Goal: Task Accomplishment & Management: Manage account settings

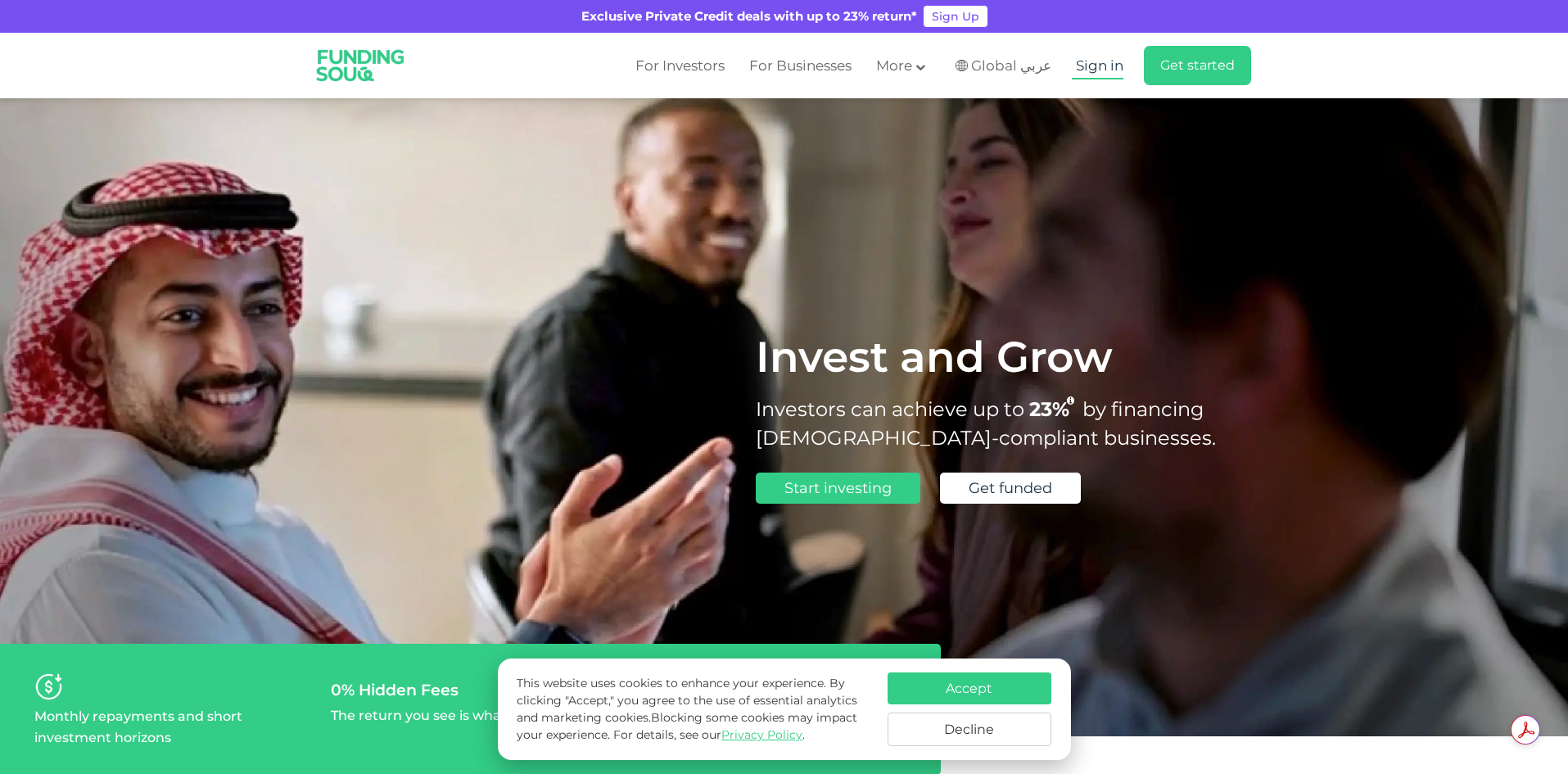
click at [1095, 69] on span "Sign in" at bounding box center [1099, 66] width 47 height 17
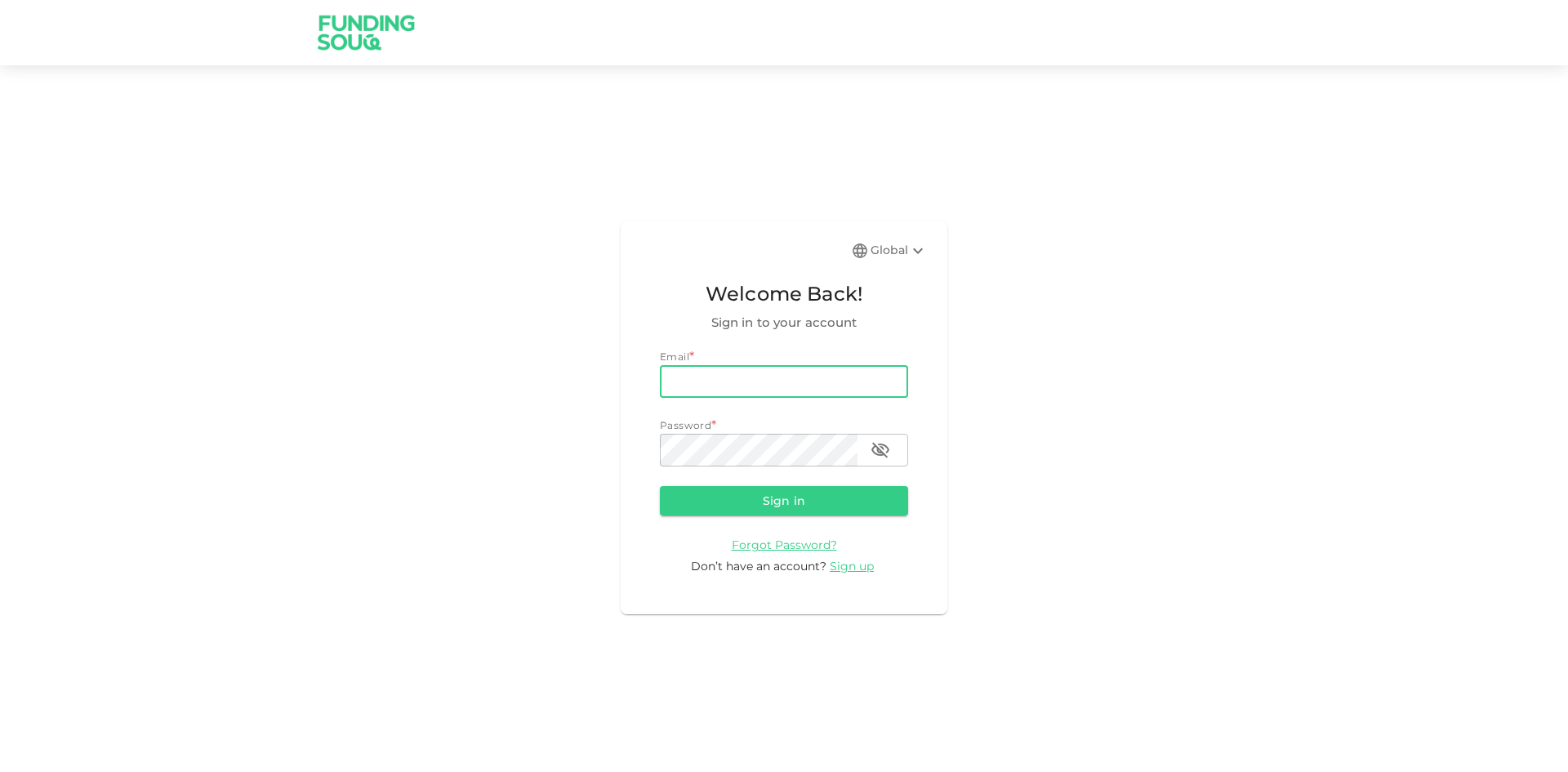
click at [822, 386] on input "email" at bounding box center [784, 381] width 249 height 32
type input "[EMAIL_ADDRESS][DOMAIN_NAME]"
click at [861, 374] on input "[EMAIL_ADDRESS][DOMAIN_NAME]" at bounding box center [784, 381] width 249 height 32
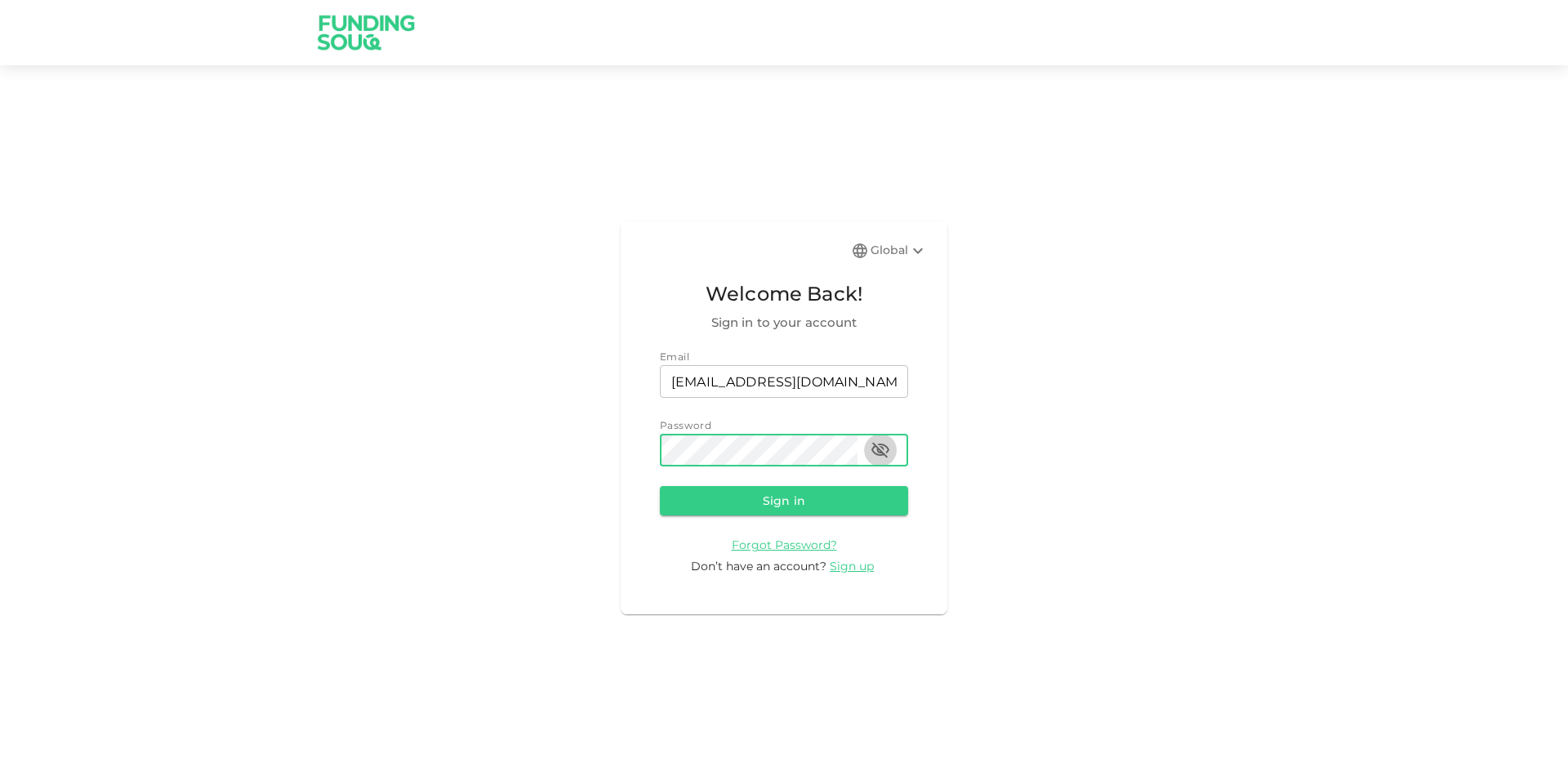
click at [875, 444] on icon "button" at bounding box center [881, 450] width 20 height 20
click at [844, 489] on button "Sign in" at bounding box center [784, 500] width 249 height 29
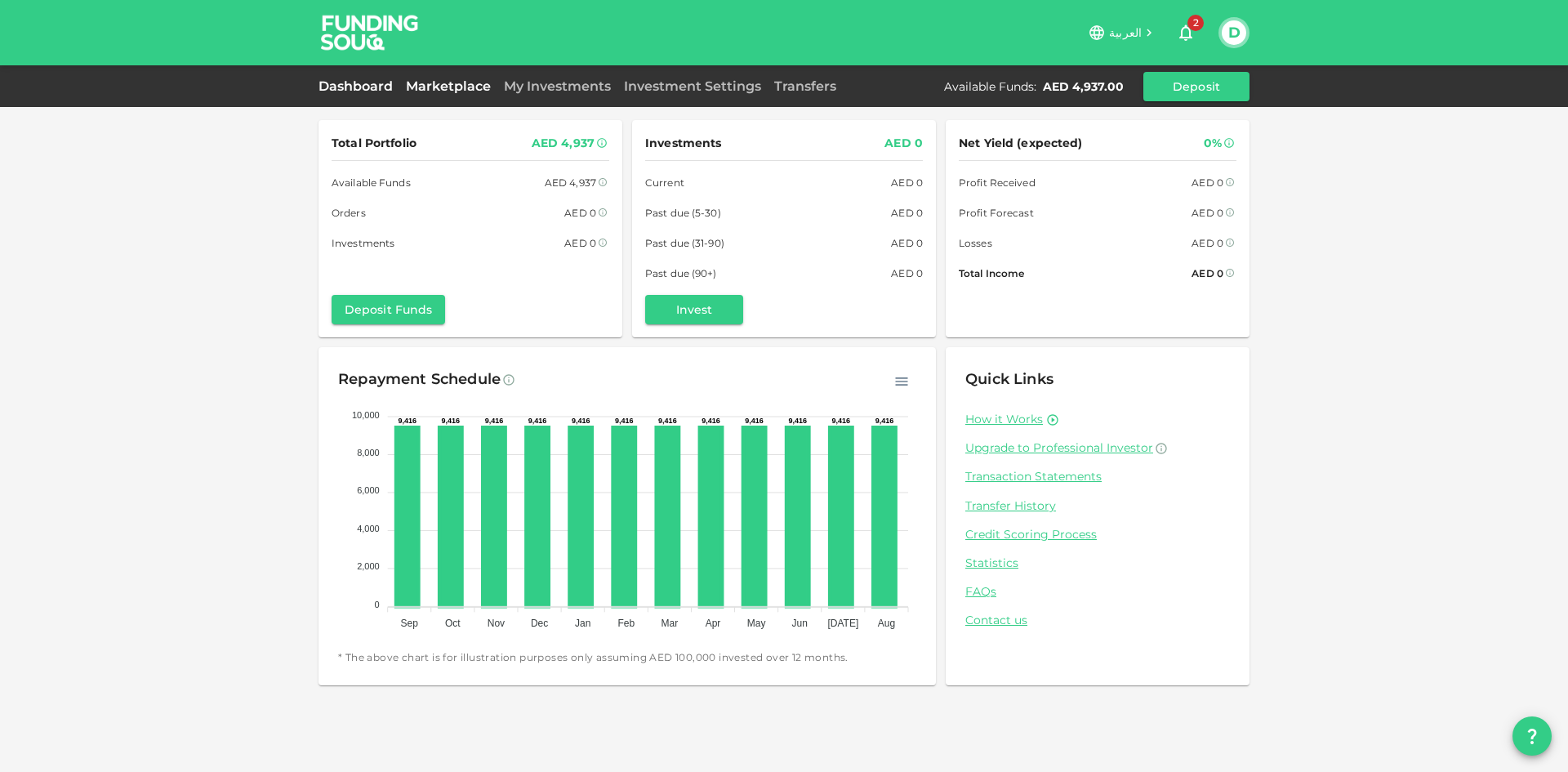
click at [470, 89] on link "Marketplace" at bounding box center [448, 86] width 98 height 16
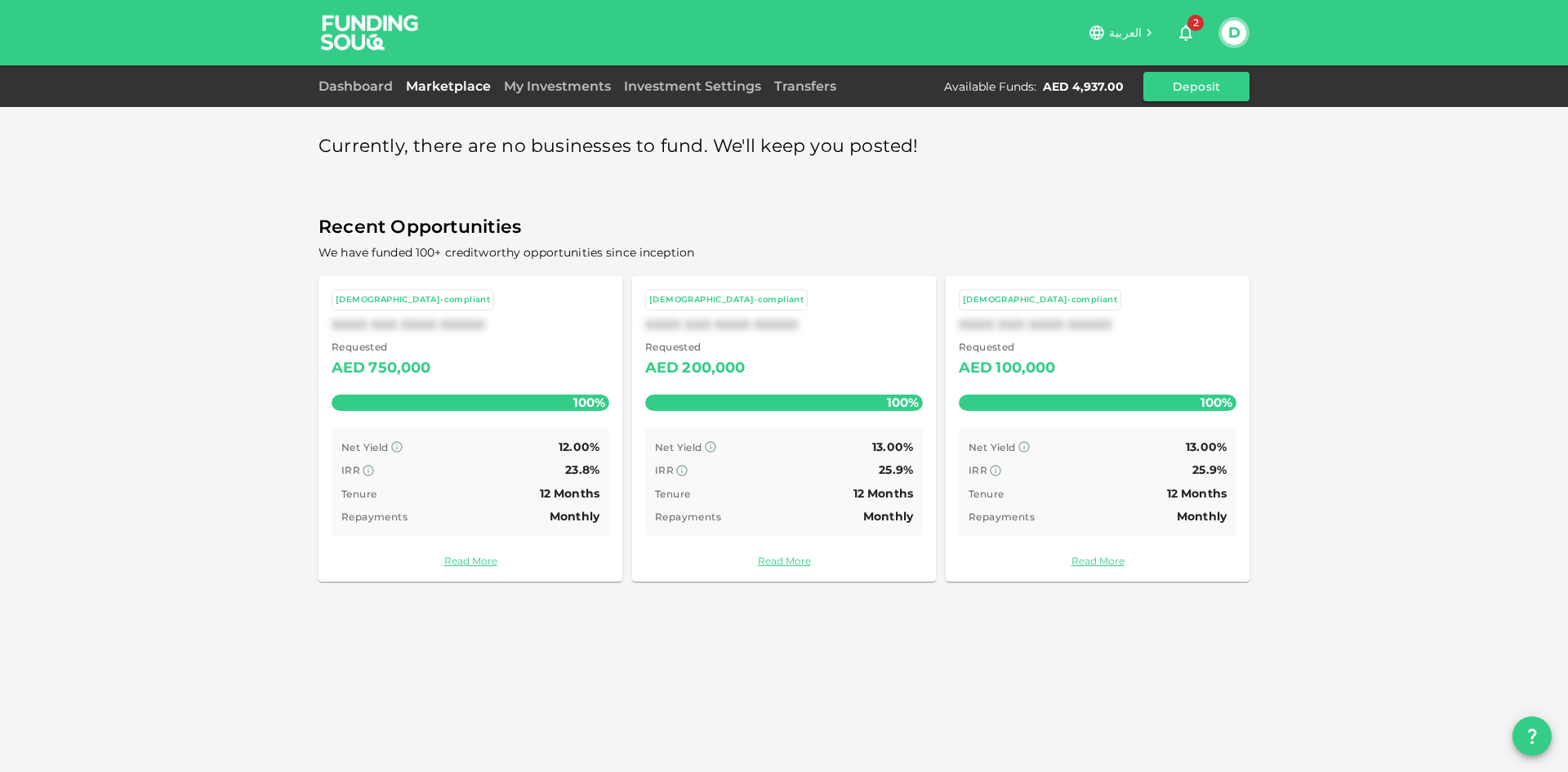
click at [1243, 32] on button "D" at bounding box center [1234, 33] width 25 height 25
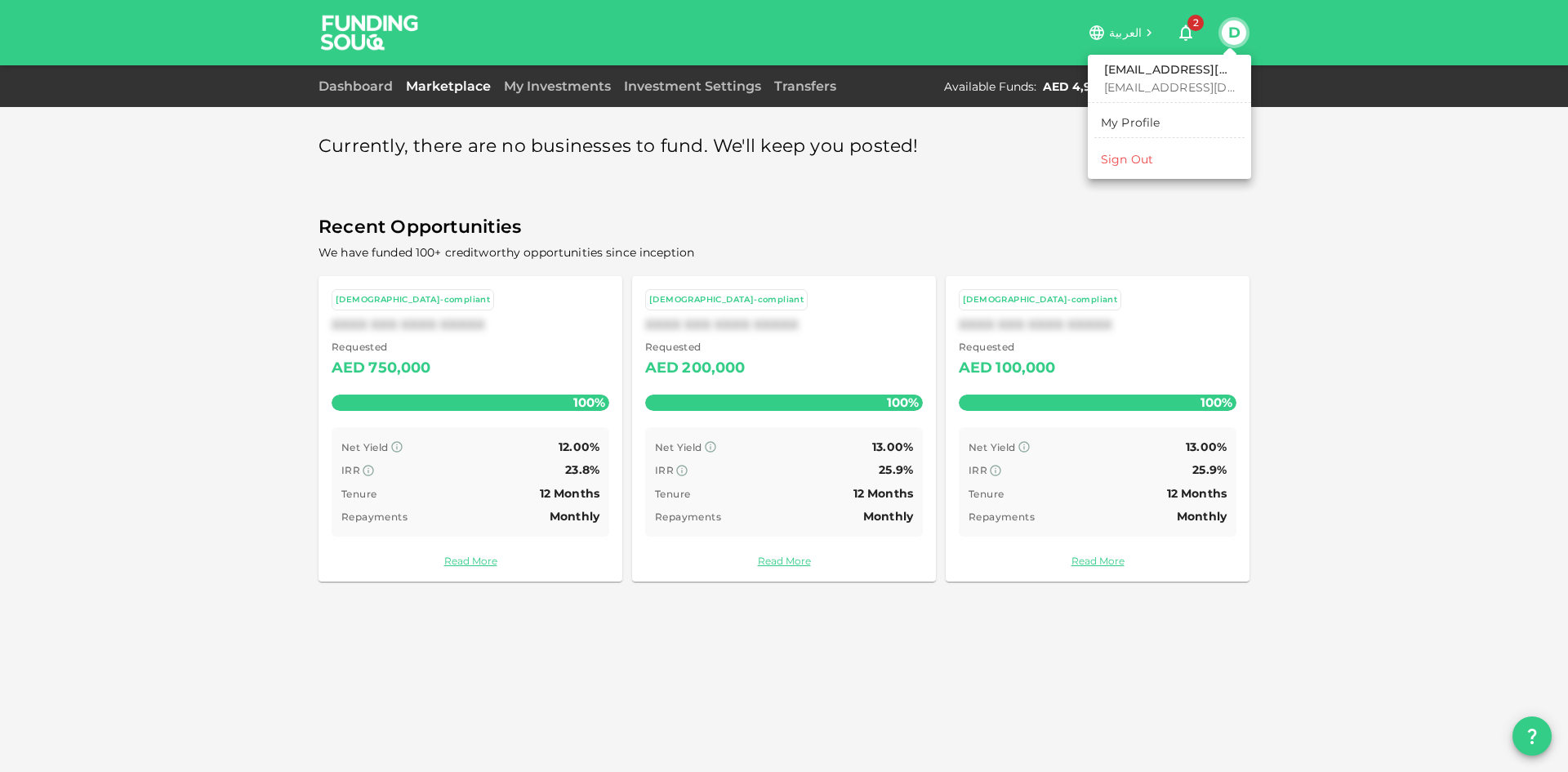
click at [1135, 156] on div "Sign Out" at bounding box center [1126, 159] width 52 height 17
